Goal: Find specific page/section: Find specific page/section

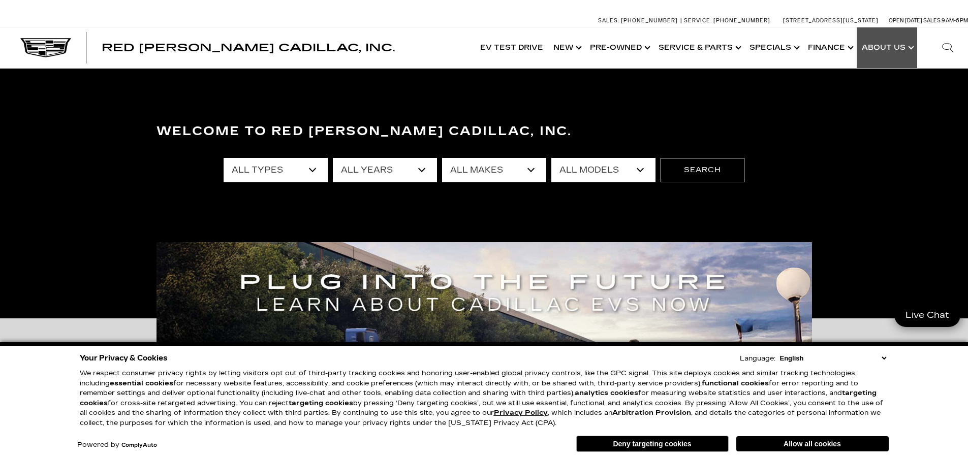
click at [905, 47] on link "Show About Us" at bounding box center [887, 47] width 60 height 41
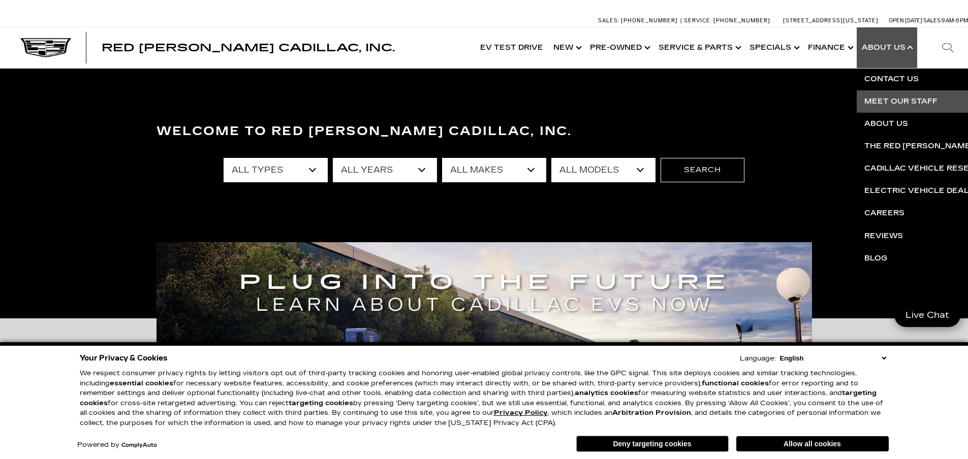
click at [892, 103] on link "Meet Our Staff" at bounding box center [980, 101] width 246 height 22
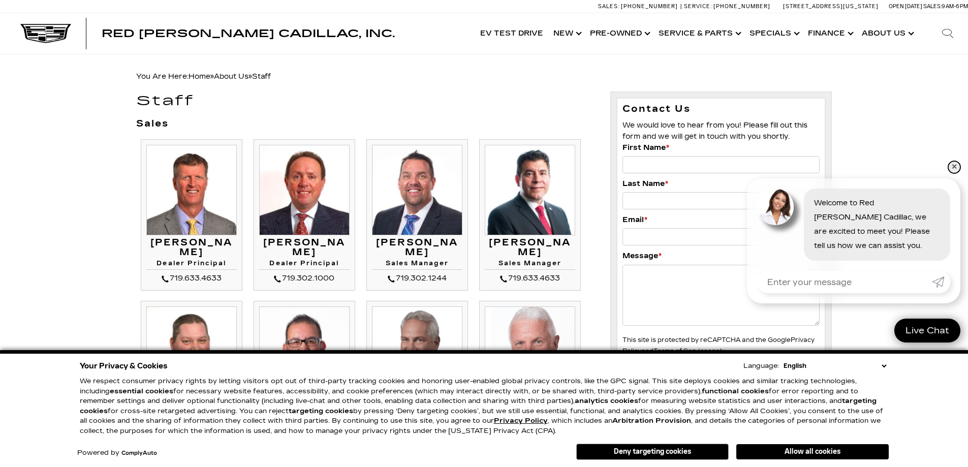
click at [955, 168] on link "✕" at bounding box center [954, 167] width 12 height 12
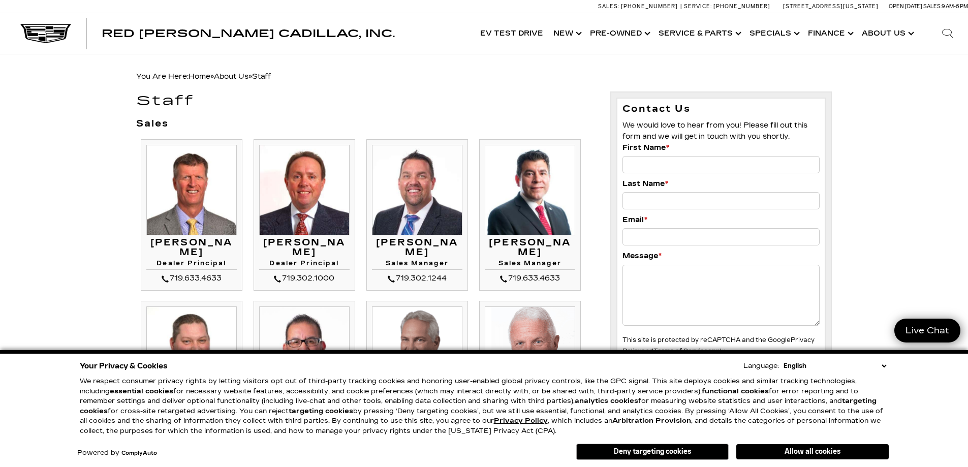
click at [398, 96] on h1 "Staff" at bounding box center [365, 101] width 459 height 15
